Goal: Information Seeking & Learning: Compare options

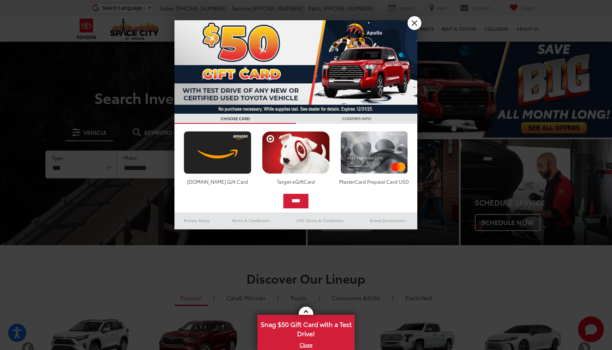
click at [412, 24] on link "X" at bounding box center [415, 23] width 14 height 14
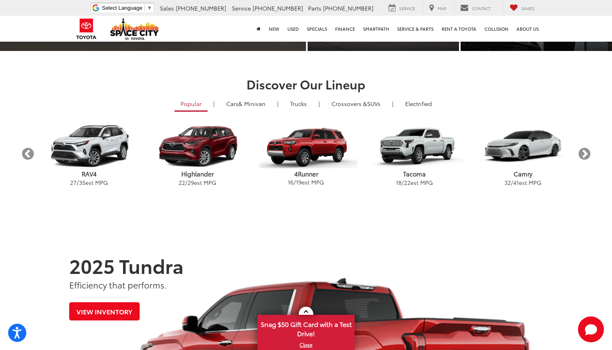
scroll to position [195, 0]
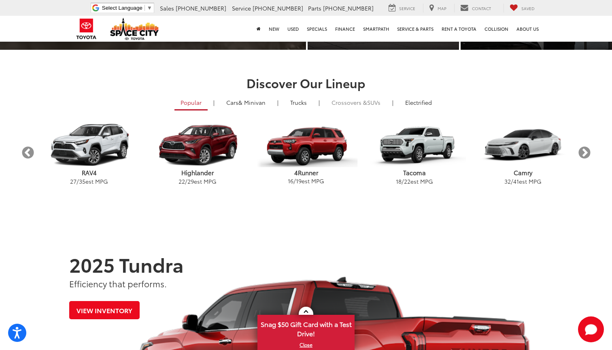
click at [354, 104] on span "Crossovers &" at bounding box center [349, 102] width 36 height 8
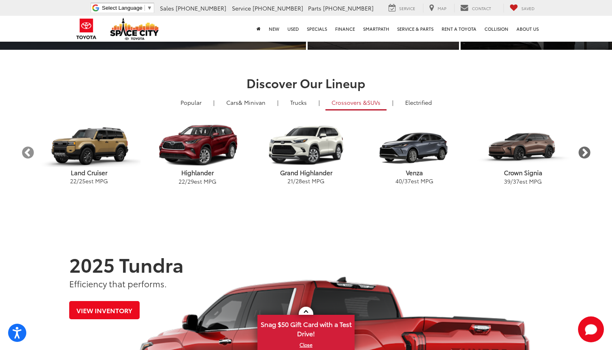
click at [580, 150] on button "Next" at bounding box center [584, 153] width 14 height 14
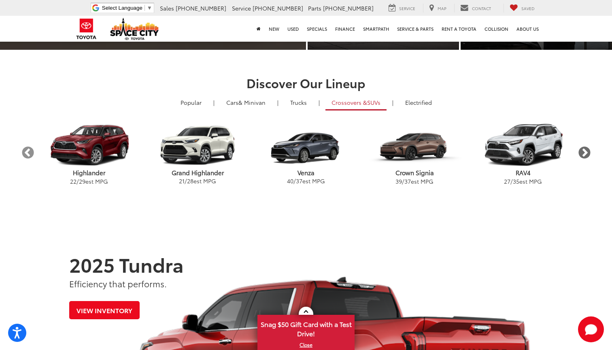
click at [584, 151] on button "Next" at bounding box center [584, 153] width 14 height 14
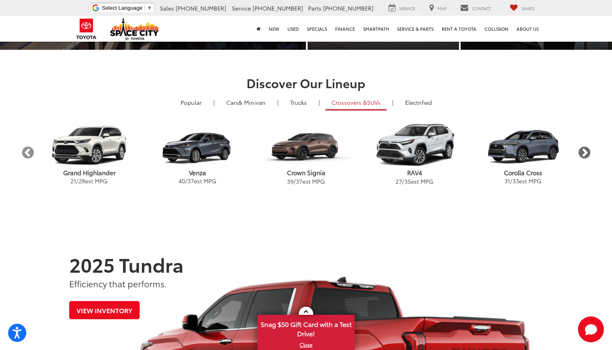
click at [584, 151] on button "Next" at bounding box center [584, 153] width 14 height 14
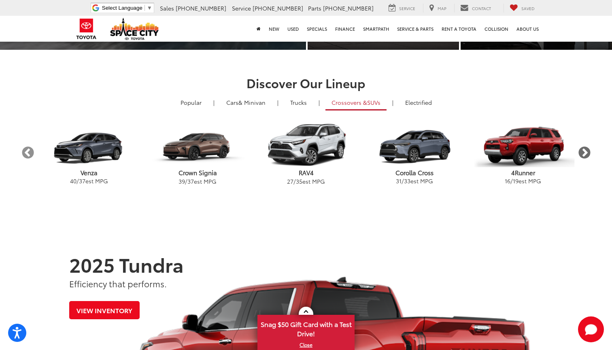
click at [584, 151] on button "Next" at bounding box center [584, 153] width 14 height 14
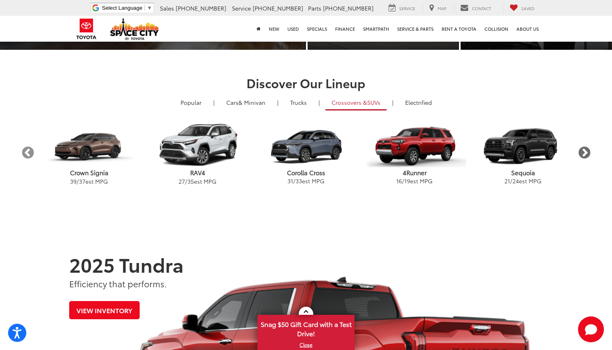
click at [584, 151] on button "Next" at bounding box center [584, 153] width 14 height 14
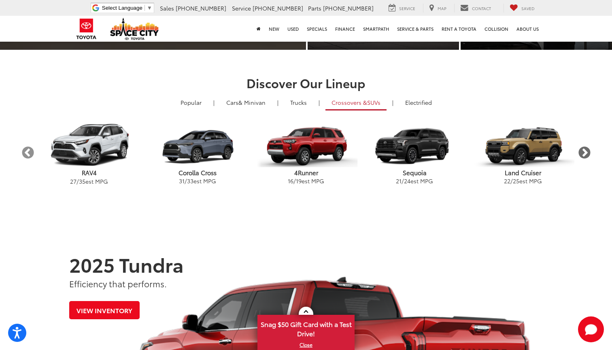
click at [584, 151] on button "Next" at bounding box center [584, 153] width 14 height 14
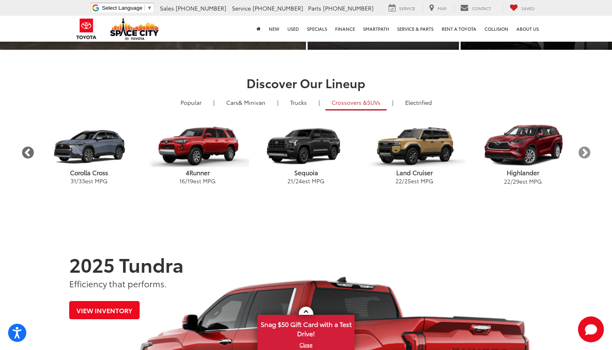
click at [34, 151] on button "Previous" at bounding box center [28, 153] width 14 height 14
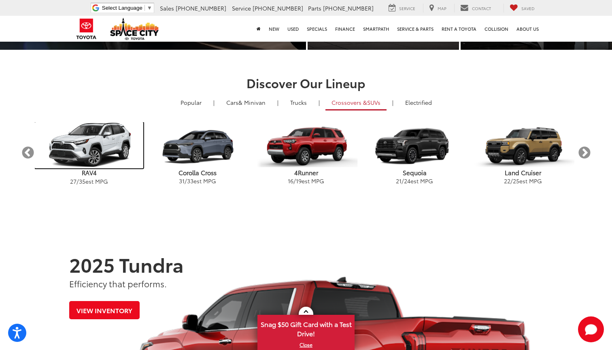
click at [106, 146] on img "carousel" at bounding box center [89, 145] width 108 height 46
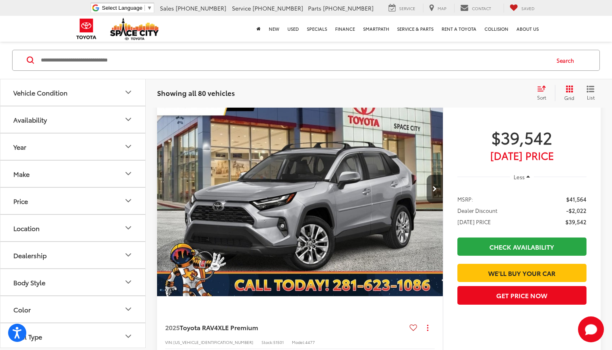
click at [127, 198] on icon "Price" at bounding box center [128, 201] width 10 height 10
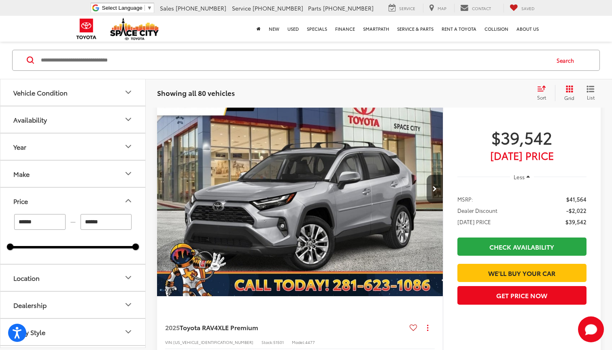
click at [127, 177] on icon "Make" at bounding box center [128, 174] width 10 height 10
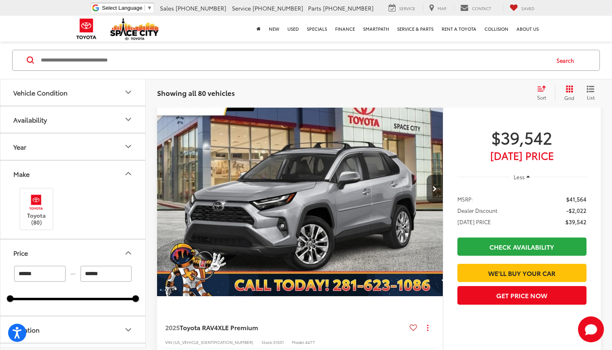
click at [131, 146] on icon "Year" at bounding box center [128, 147] width 5 height 2
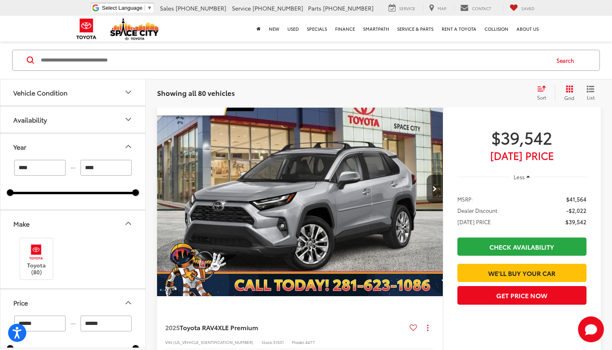
click at [131, 123] on icon "Availability" at bounding box center [128, 120] width 10 height 10
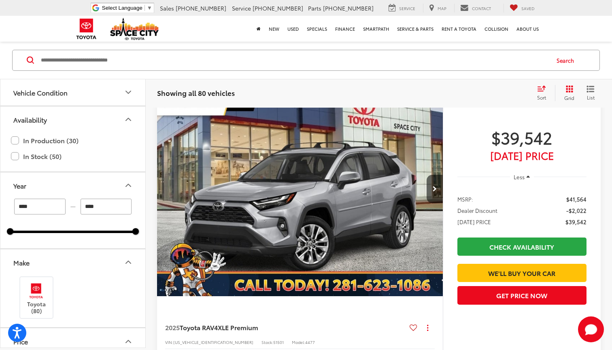
click at [124, 93] on icon "Vehicle Condition" at bounding box center [128, 93] width 10 height 10
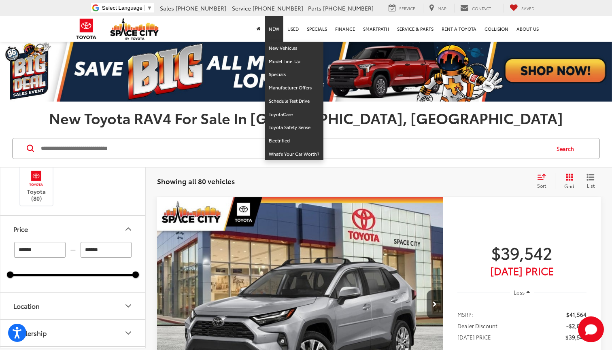
click at [274, 28] on link "New" at bounding box center [274, 29] width 19 height 26
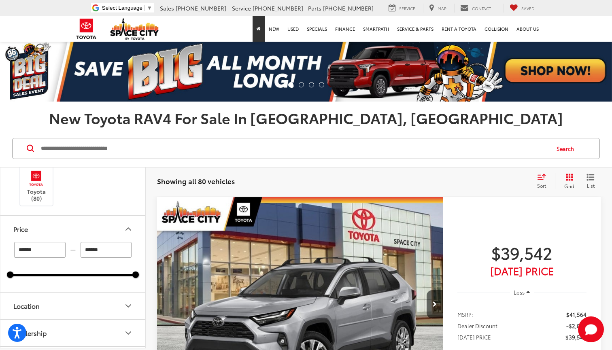
click at [258, 29] on icon "Home" at bounding box center [259, 29] width 4 height 4
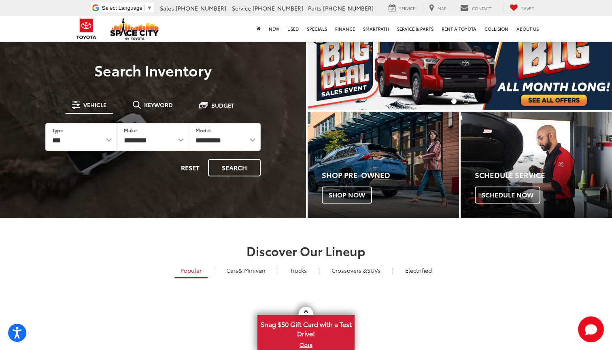
scroll to position [28, 0]
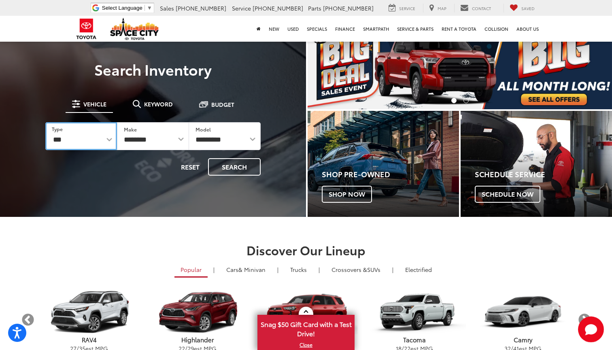
select select "******"
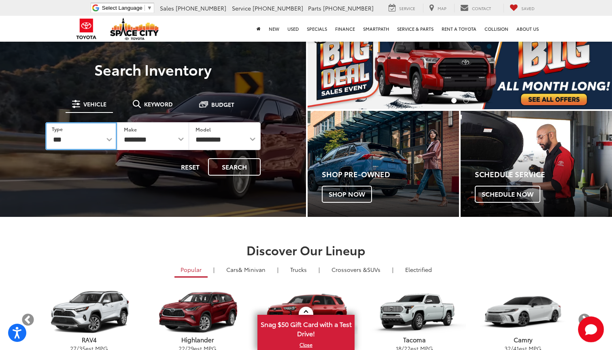
select select "******"
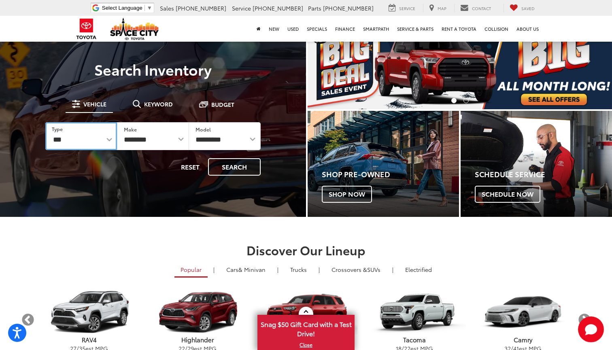
select select
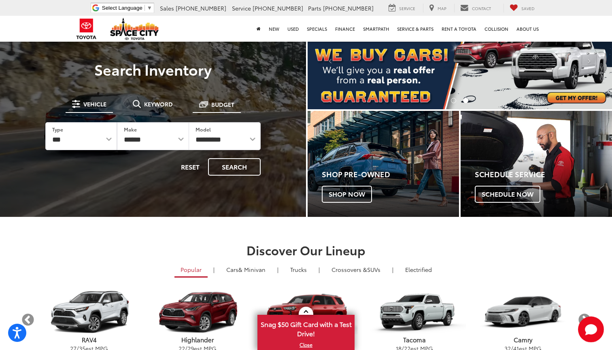
click at [216, 108] on button "Budget" at bounding box center [217, 104] width 48 height 15
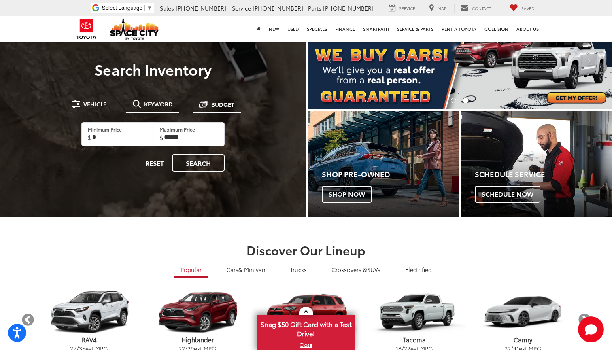
click at [170, 103] on span "Keyword" at bounding box center [158, 104] width 29 height 6
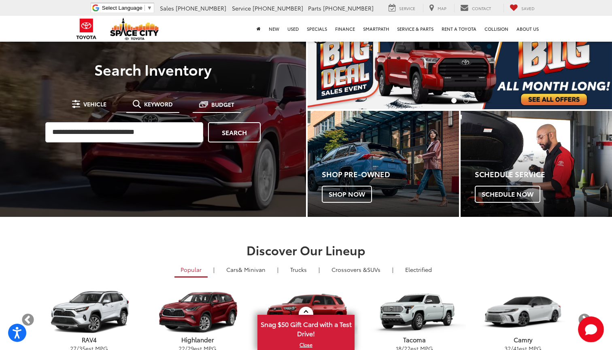
click at [207, 109] on button "Budget" at bounding box center [217, 104] width 48 height 15
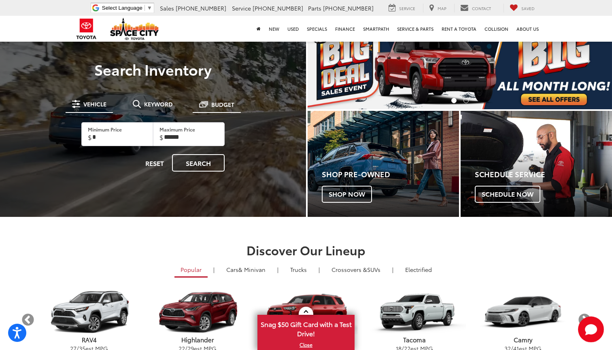
click at [108, 107] on button "Vehicle" at bounding box center [89, 104] width 47 height 15
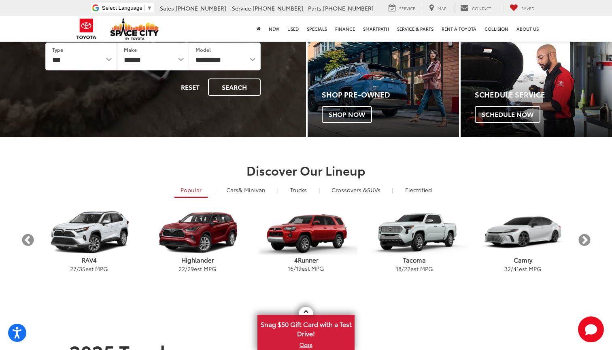
scroll to position [129, 0]
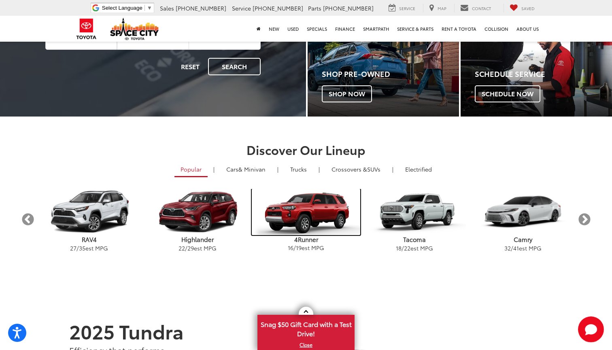
click at [308, 220] on img "carousel" at bounding box center [306, 212] width 108 height 46
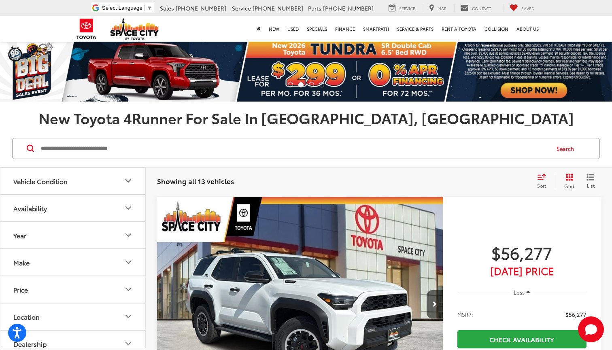
click at [131, 29] on img at bounding box center [134, 29] width 49 height 22
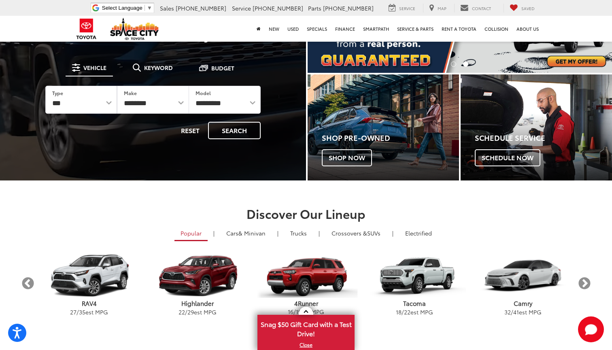
scroll to position [60, 0]
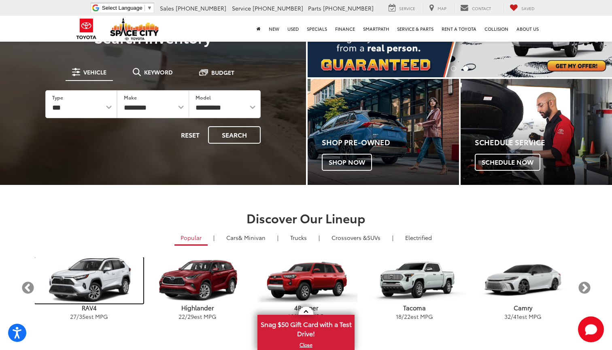
click at [90, 287] on img "carousel" at bounding box center [89, 280] width 108 height 46
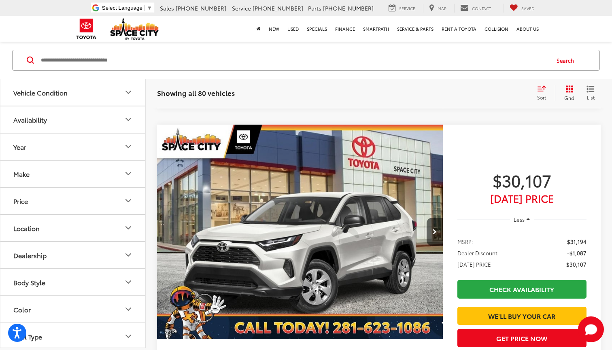
scroll to position [391, 0]
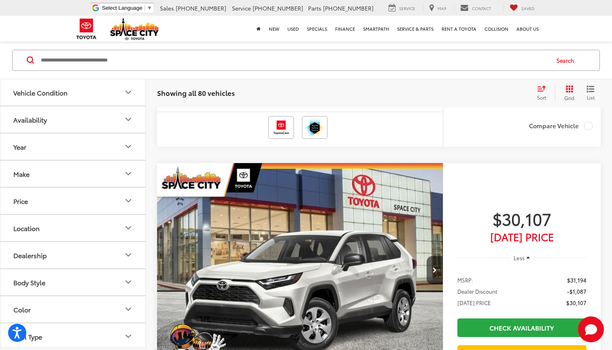
click at [132, 136] on button "Year" at bounding box center [73, 147] width 146 height 26
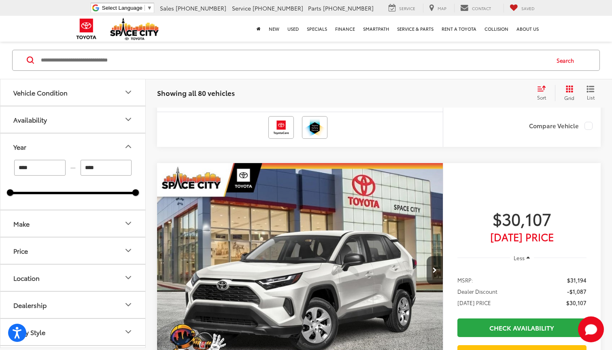
click at [107, 163] on input "****" at bounding box center [106, 168] width 51 height 16
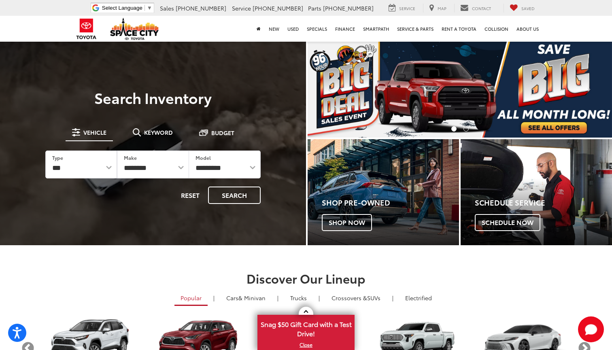
click at [230, 35] on div "New New Vehicles Model Line-Up Specials Manufacturer Offers Schedule Test Drive…" at bounding box center [305, 29] width 473 height 26
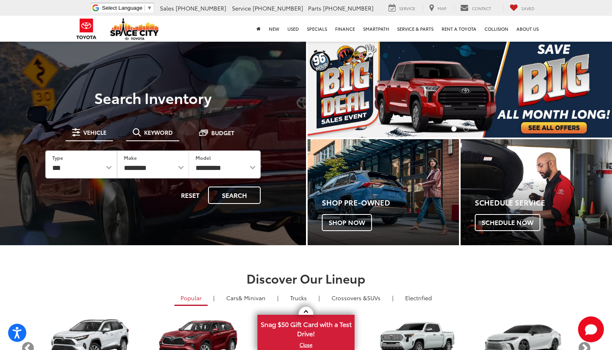
click at [163, 134] on span "Keyword" at bounding box center [158, 132] width 29 height 6
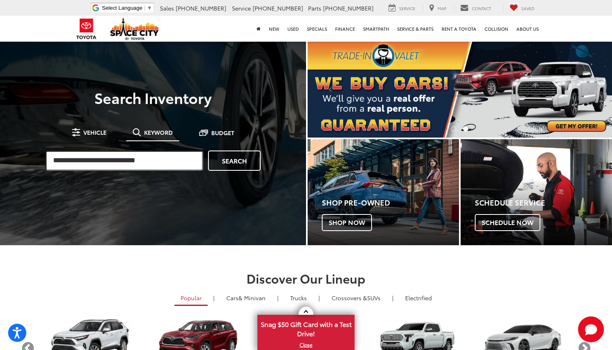
click at [119, 159] on input "search" at bounding box center [124, 161] width 158 height 20
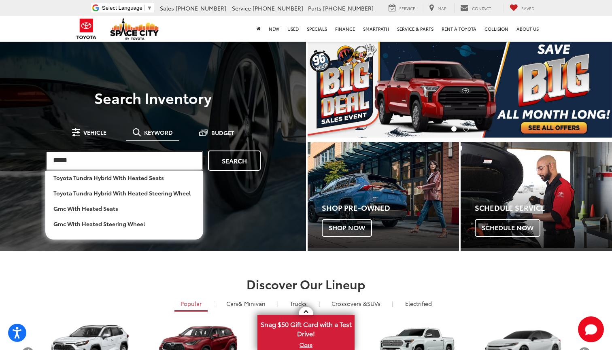
scroll to position [97, 0]
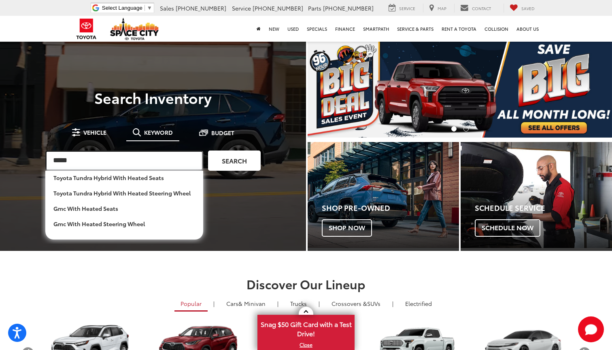
type input "*****"
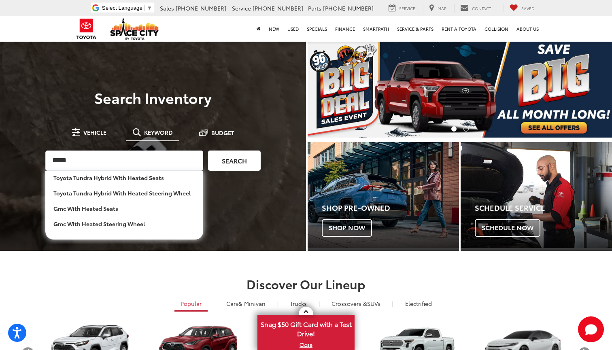
click at [238, 158] on link "Search" at bounding box center [234, 161] width 53 height 20
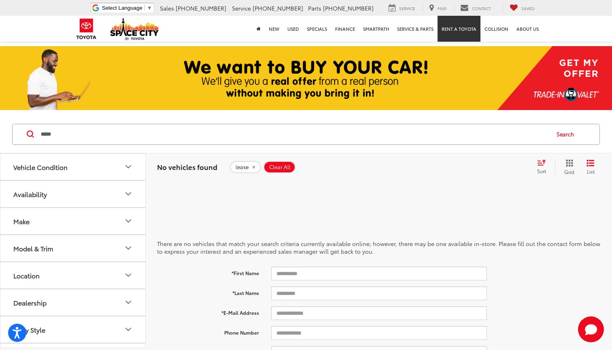
click at [445, 28] on link "Rent a Toyota" at bounding box center [458, 29] width 43 height 26
